Goal: Communication & Community: Answer question/provide support

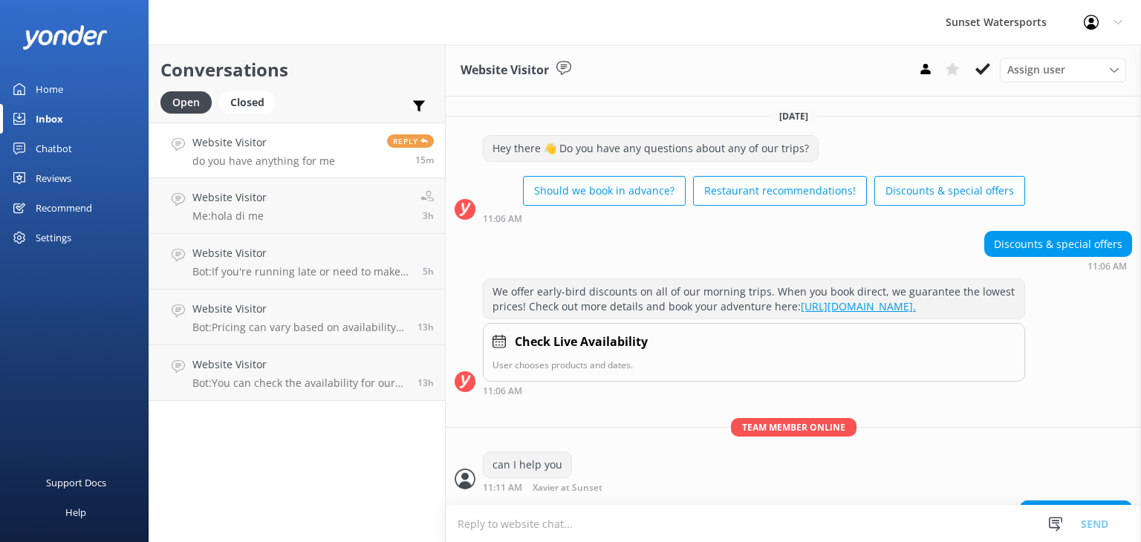
scroll to position [1083, 0]
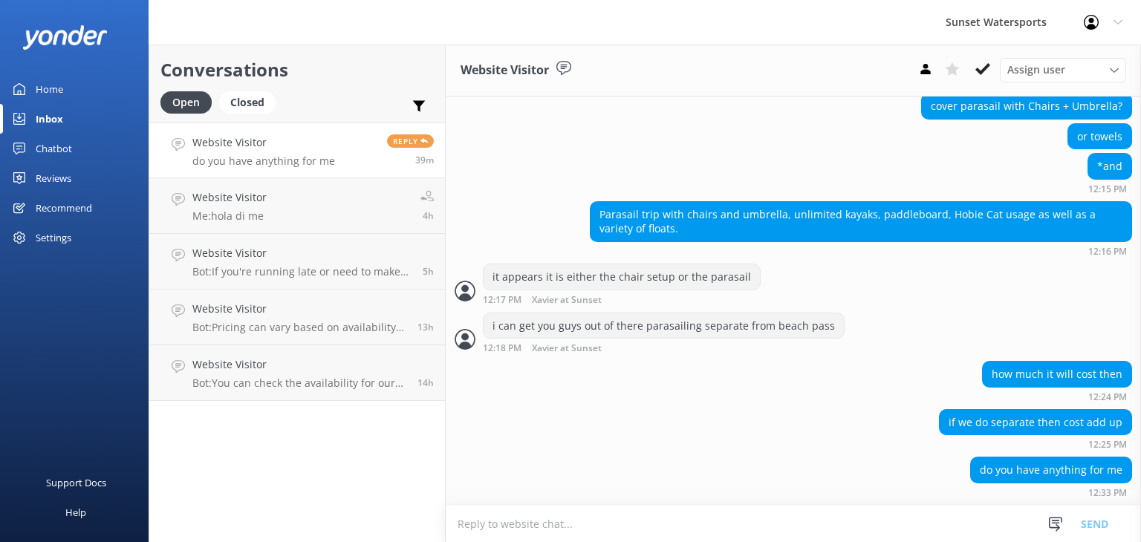
click at [228, 154] on p "do you have anything for me" at bounding box center [263, 160] width 143 height 13
click at [56, 76] on div "Home" at bounding box center [49, 89] width 27 height 30
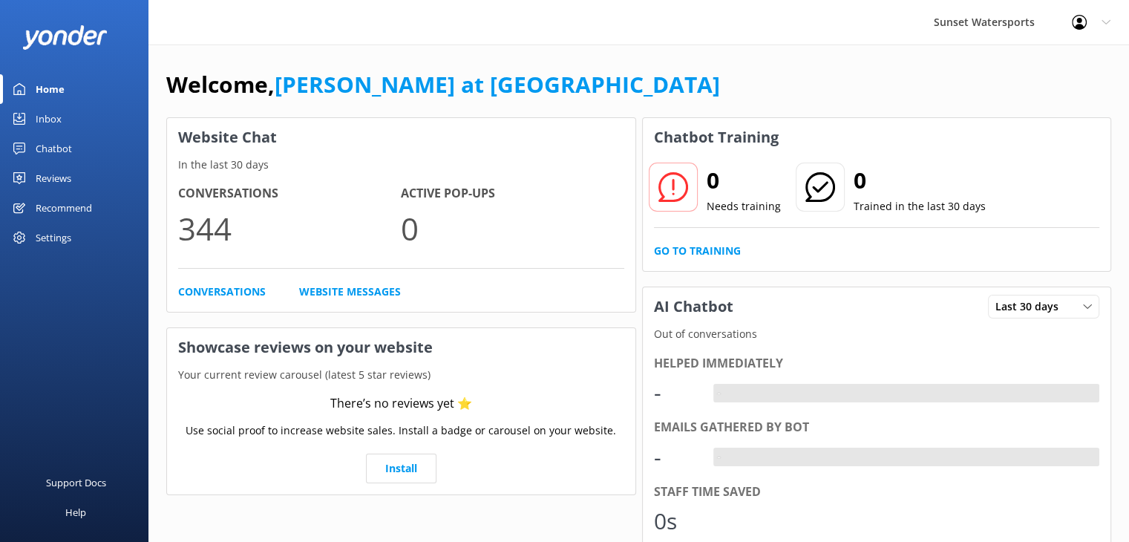
click at [48, 114] on div "Inbox" at bounding box center [49, 119] width 26 height 30
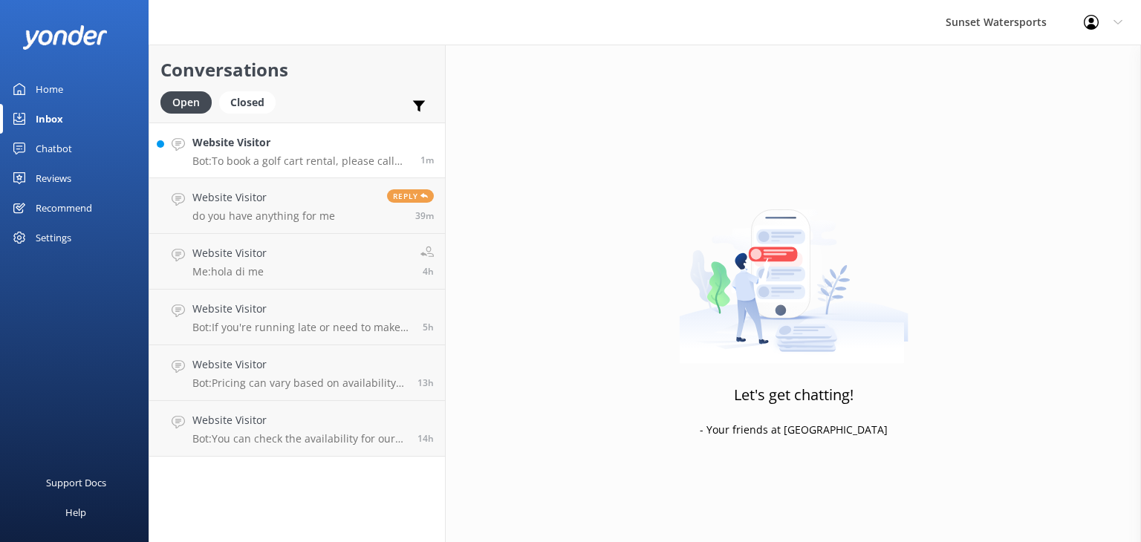
click at [294, 157] on p "Bot: To book a golf cart rental, please call our office at [PHONE_NUMBER]. Rese…" at bounding box center [300, 160] width 217 height 13
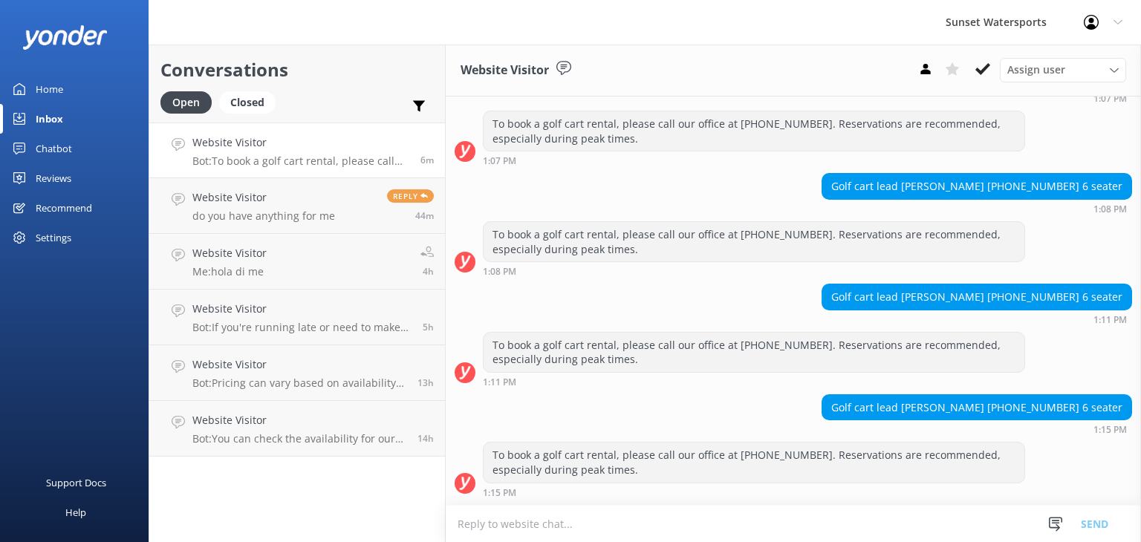
scroll to position [9169, 0]
